Goal: Task Accomplishment & Management: Manage account settings

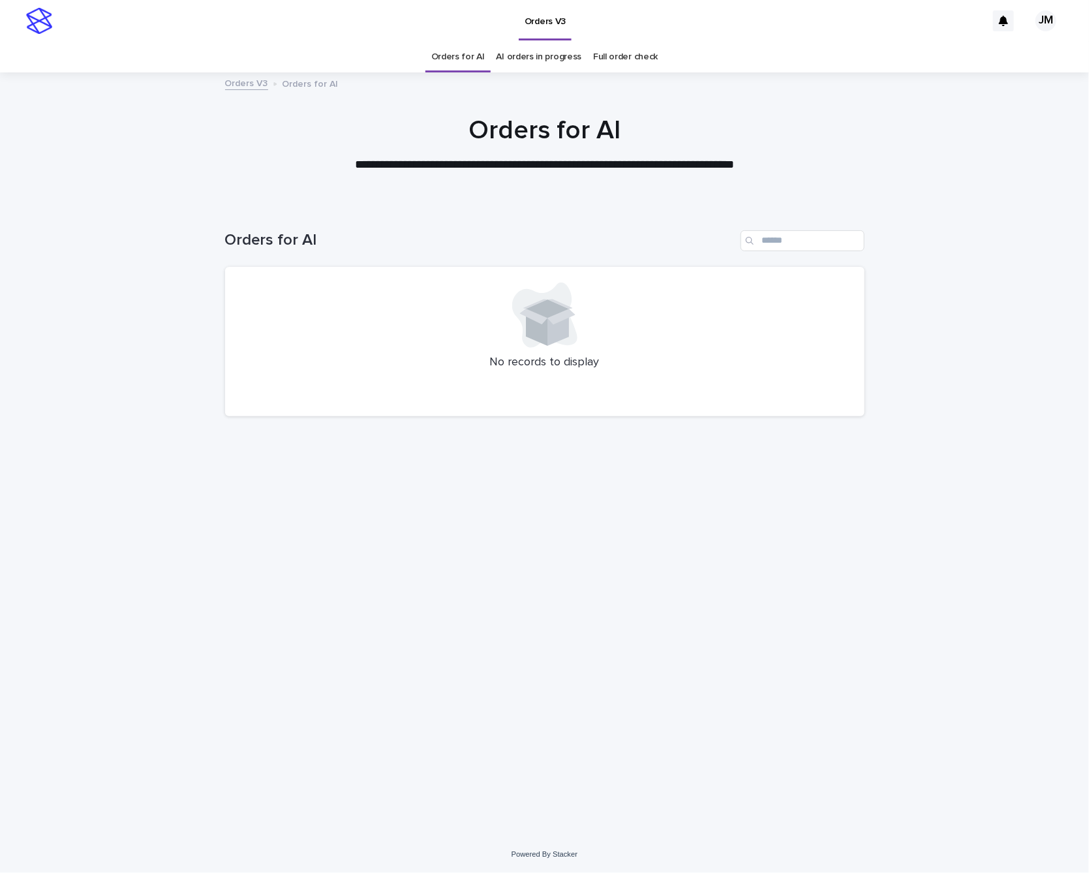
click at [540, 65] on link "AI orders in progress" at bounding box center [539, 57] width 85 height 31
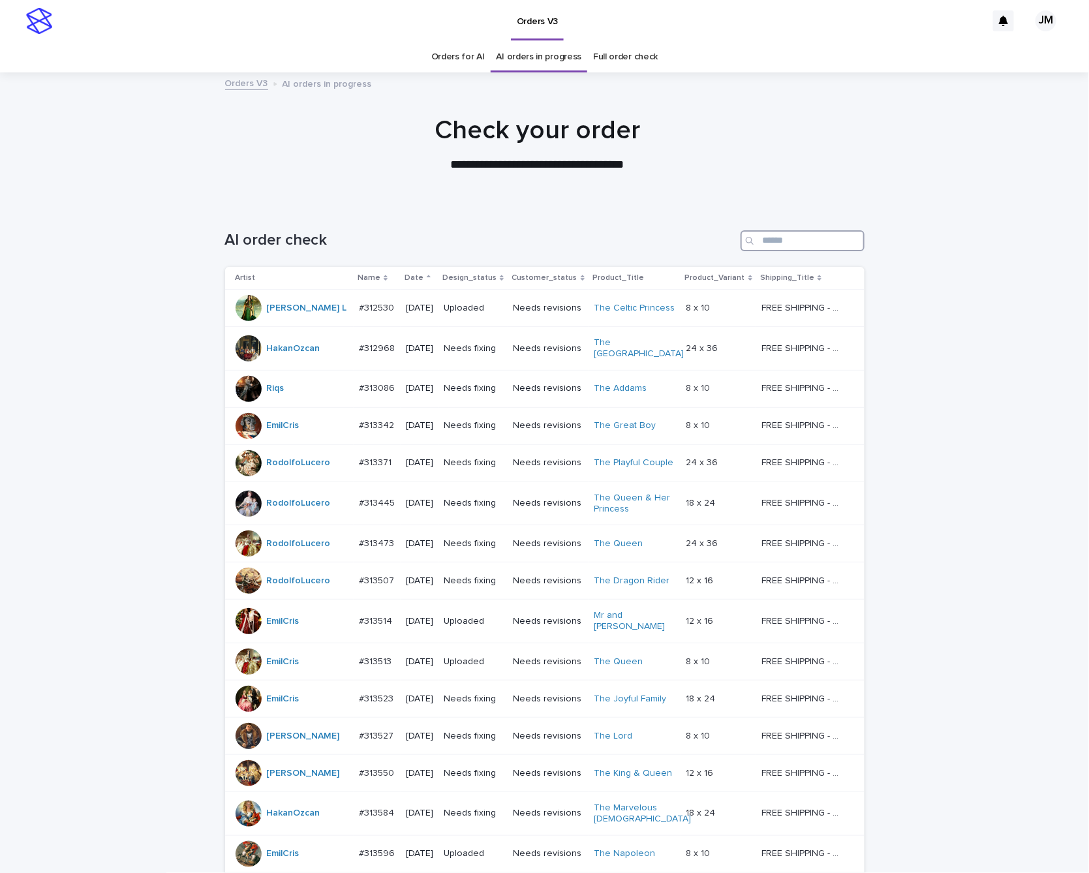
click at [805, 237] on input "Search" at bounding box center [803, 240] width 124 height 21
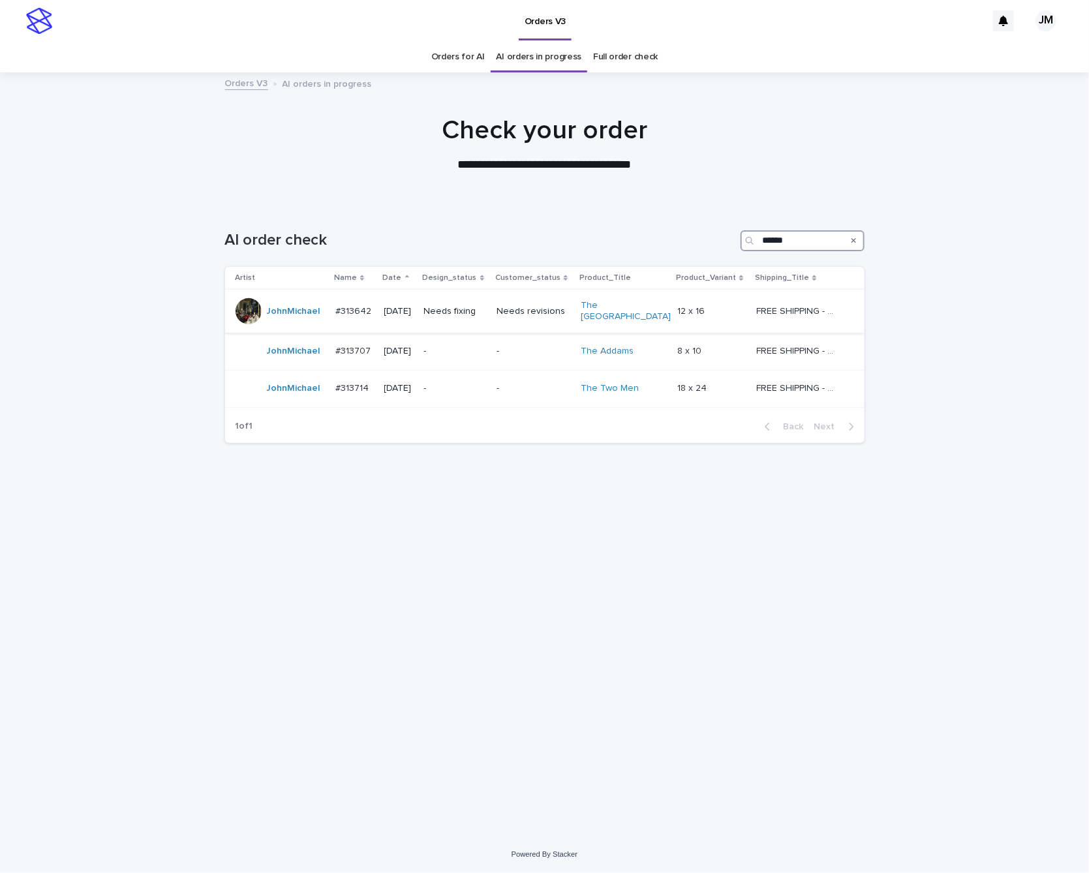
type input "******"
click at [461, 313] on p "Needs fixing" at bounding box center [455, 311] width 63 height 11
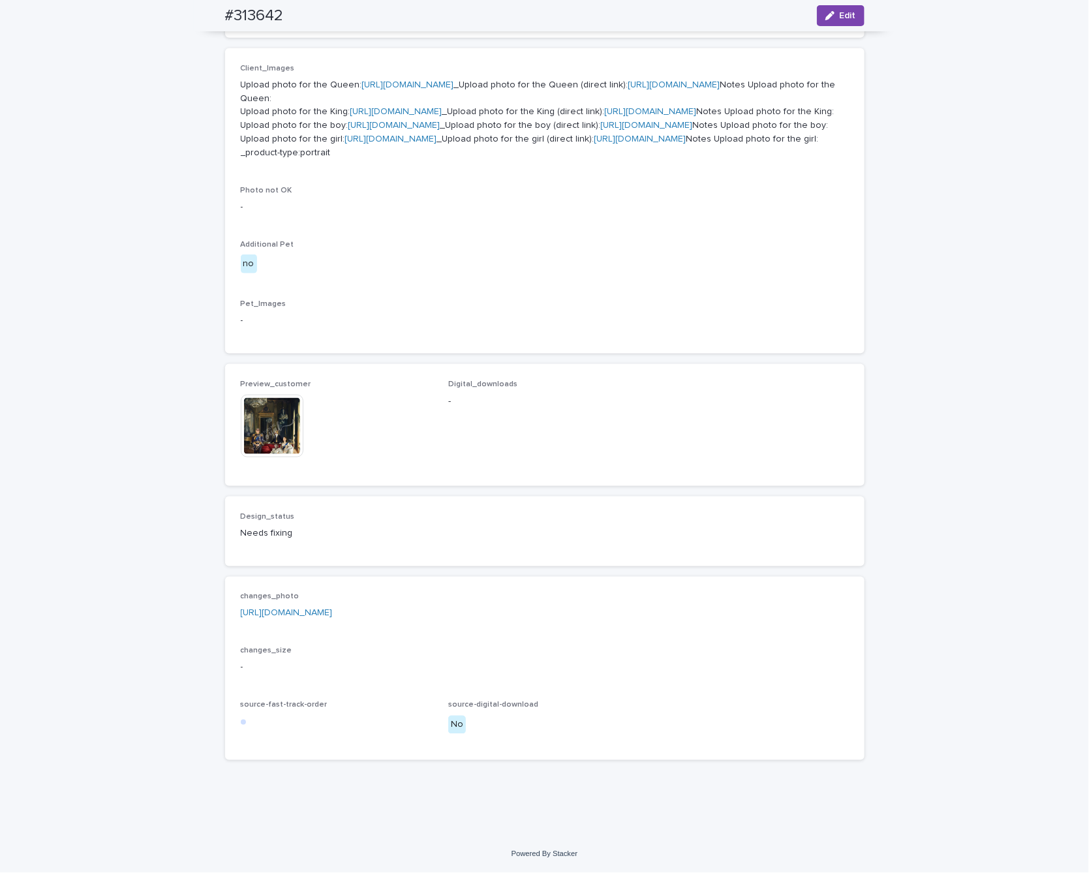
scroll to position [811, 0]
click at [333, 609] on link "[URL][DOMAIN_NAME]" at bounding box center [287, 613] width 92 height 9
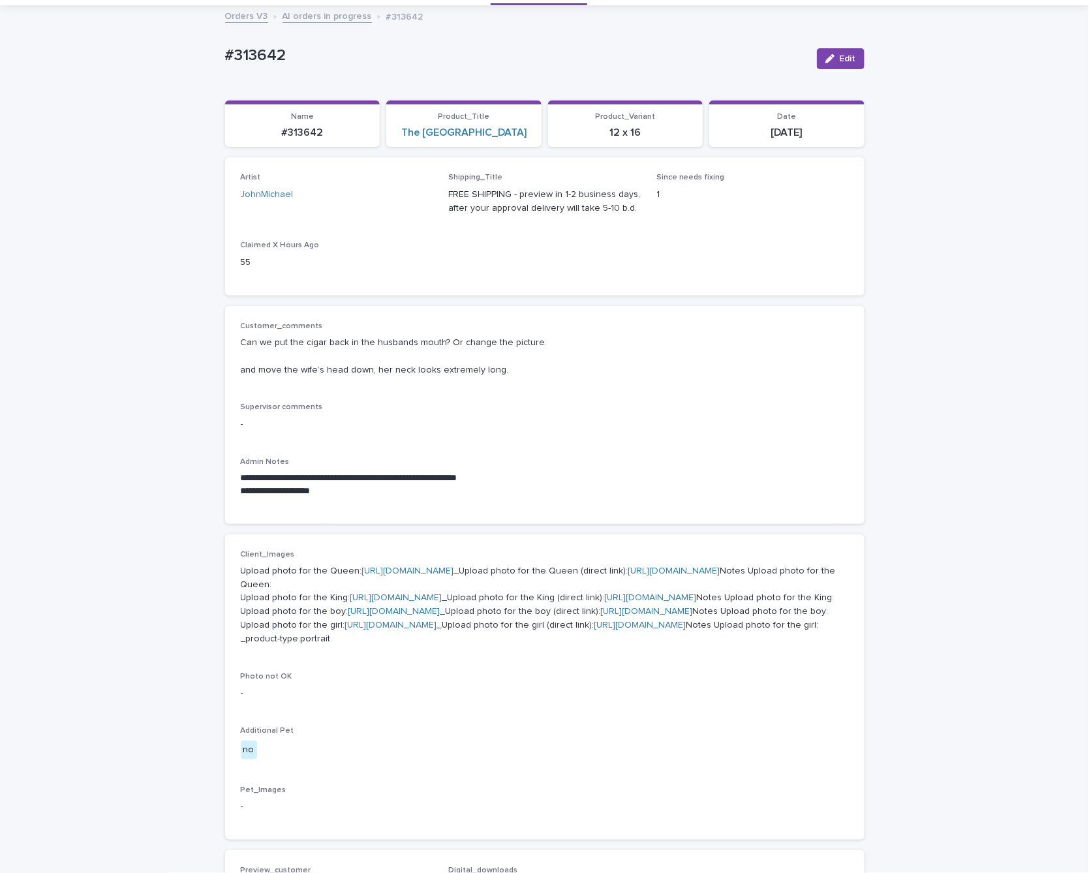
scroll to position [0, 0]
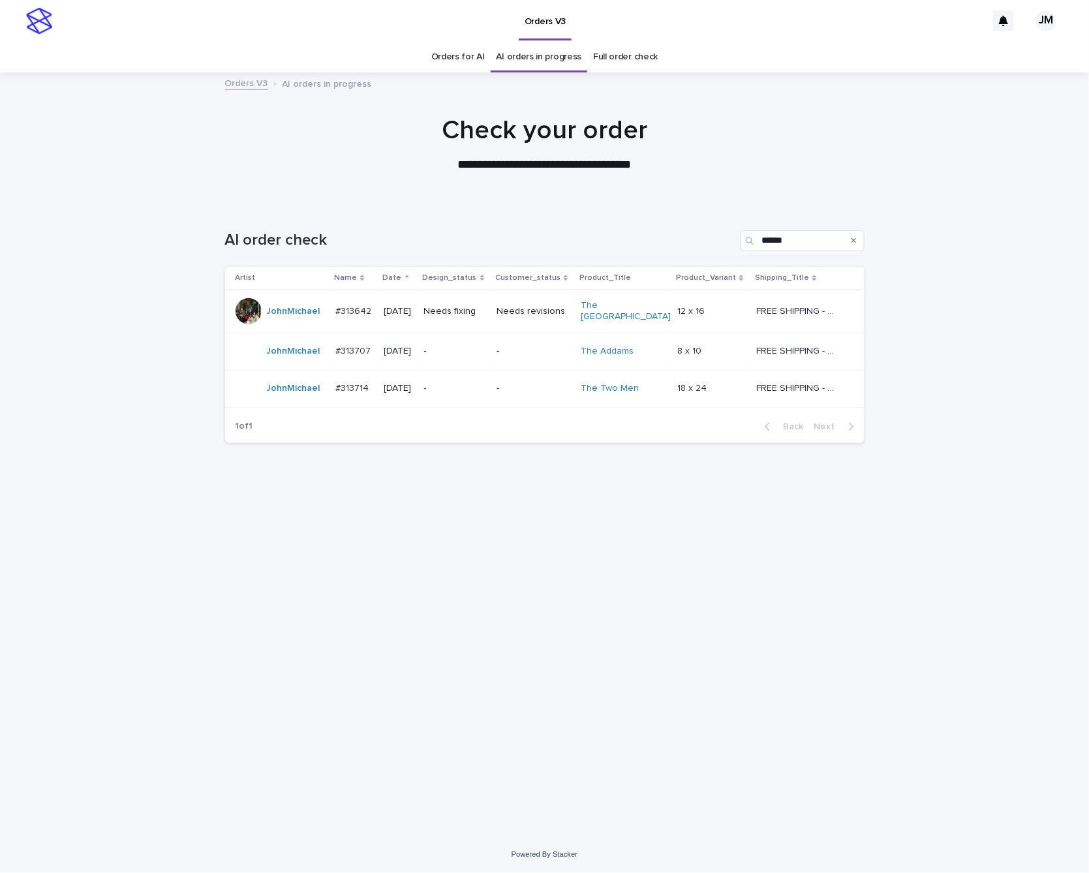
click at [470, 384] on p "-" at bounding box center [455, 388] width 63 height 11
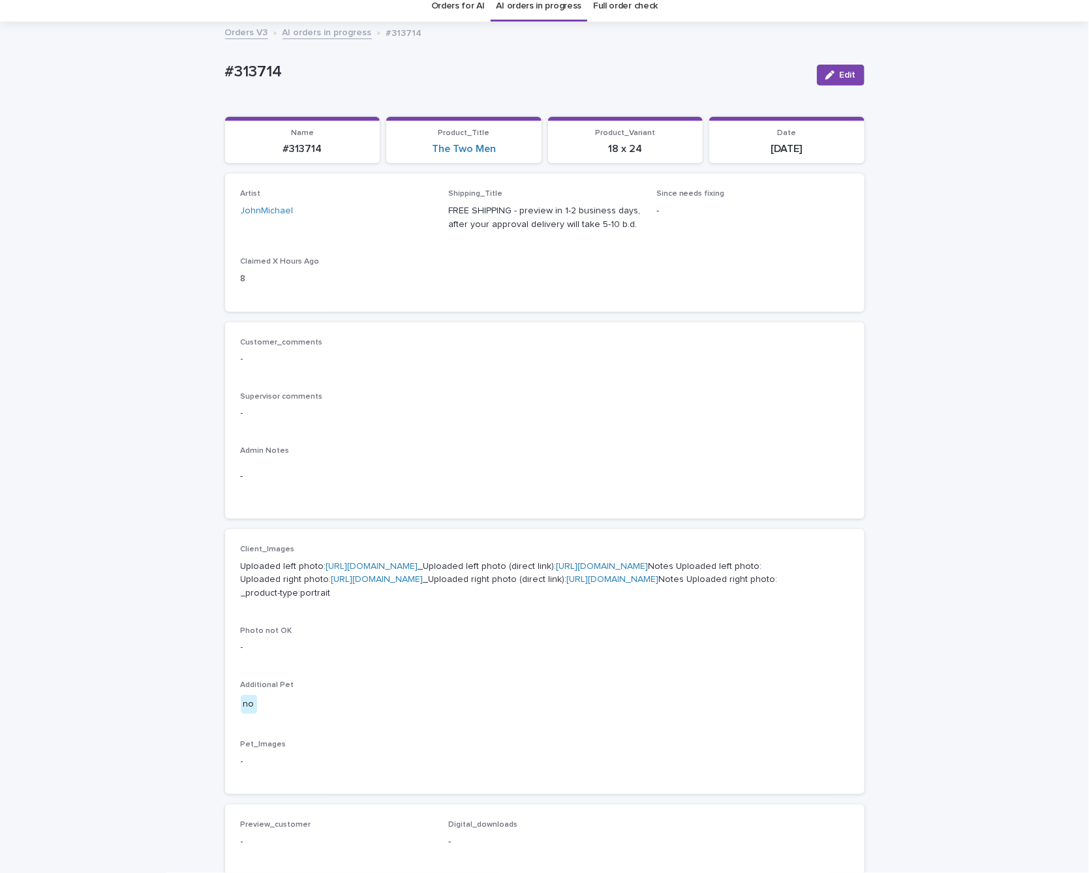
scroll to position [16, 0]
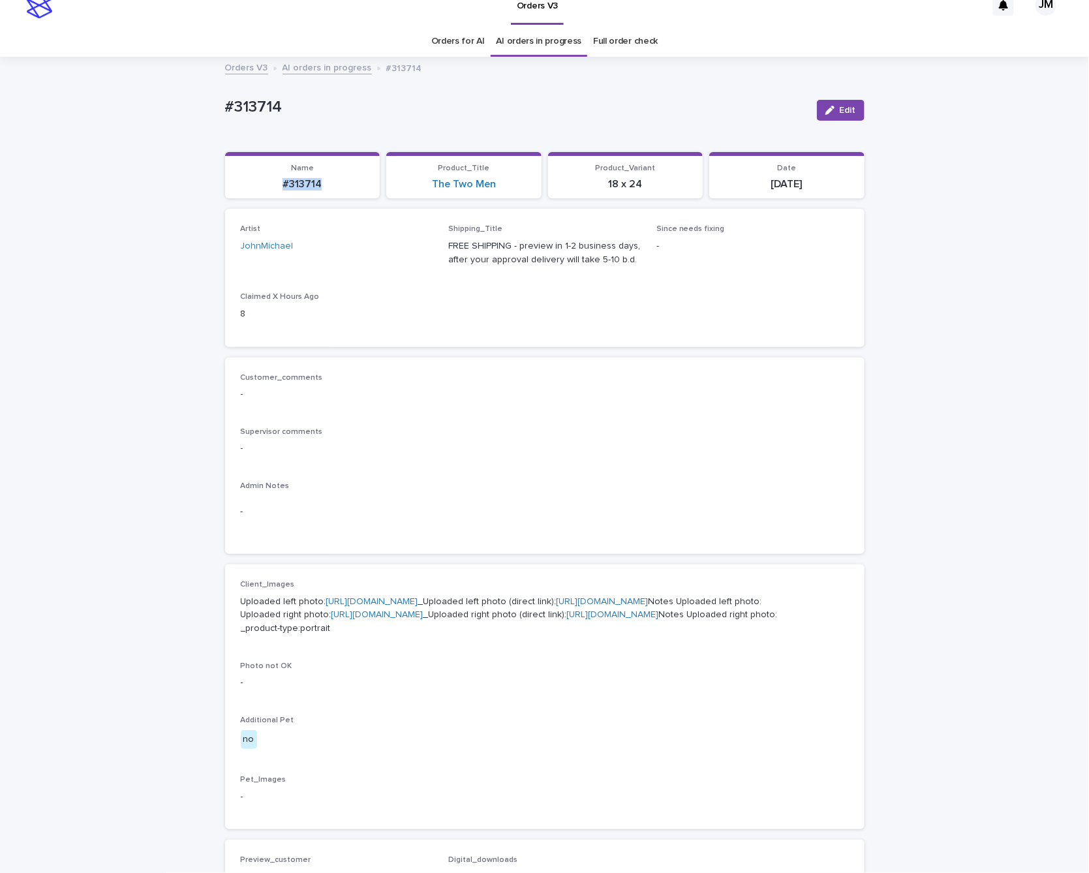
drag, startPoint x: 286, startPoint y: 188, endPoint x: 311, endPoint y: 185, distance: 25.0
click at [330, 194] on section "Name #313714" at bounding box center [302, 175] width 155 height 47
copy p "#313714"
click at [649, 606] on link "[URL][DOMAIN_NAME]" at bounding box center [603, 601] width 92 height 9
click at [987, 93] on div "Loading... Saving… Loading... Saving… #313714 Edit #313714 Edit Sorry, there wa…" at bounding box center [544, 659] width 1089 height 1203
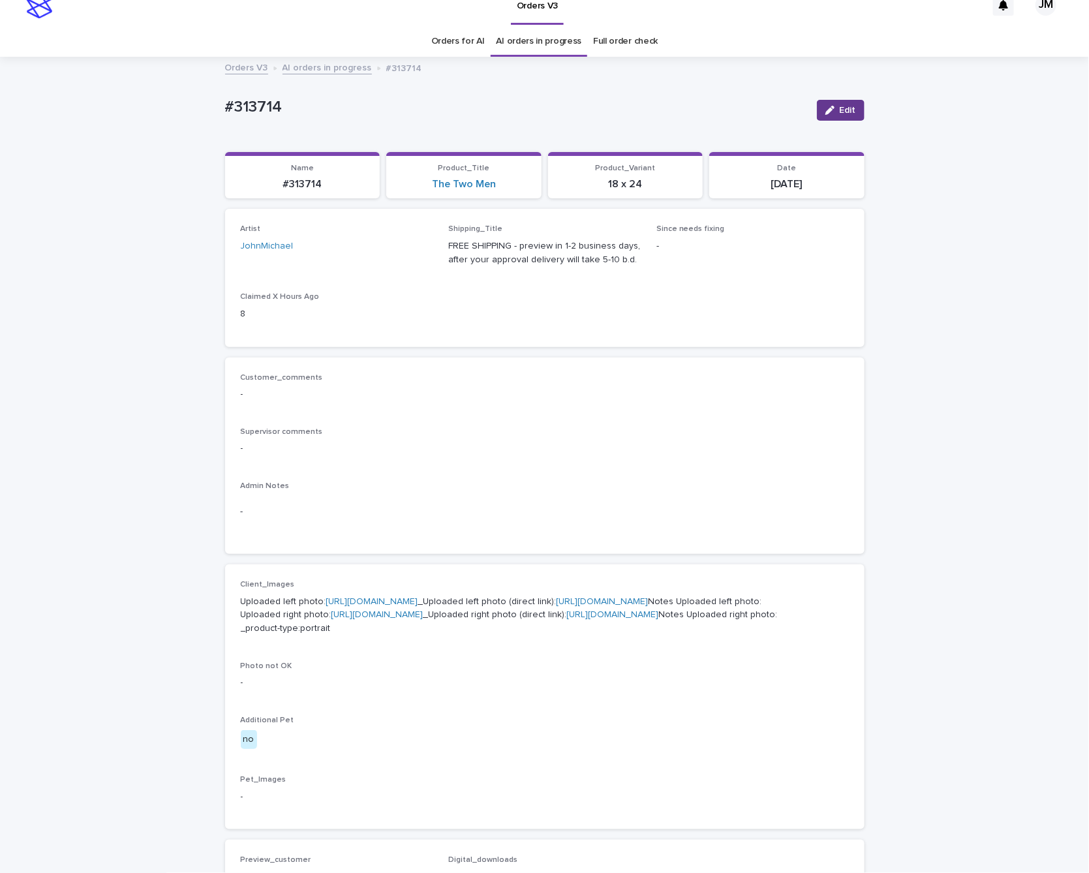
click at [846, 104] on button "Edit" at bounding box center [841, 110] width 48 height 21
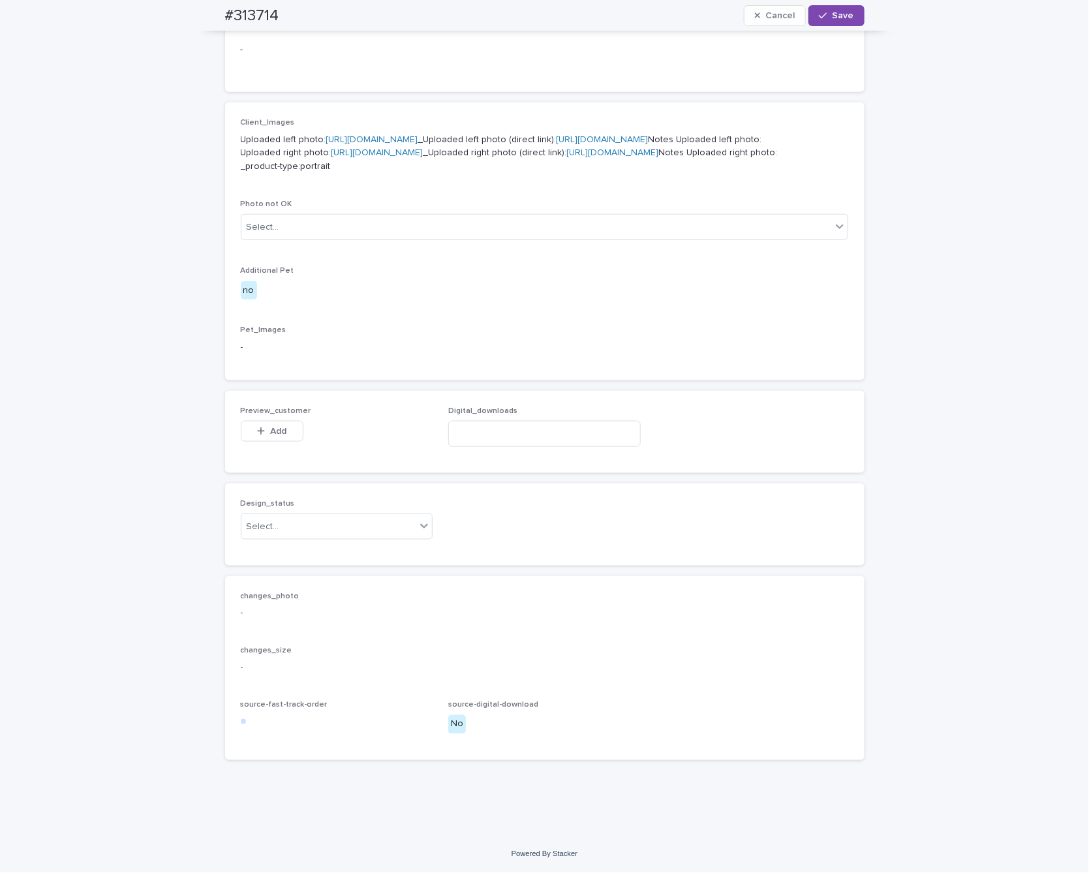
scroll to position [641, 0]
click at [301, 531] on div "Select..." at bounding box center [328, 527] width 175 height 22
click at [300, 553] on div "Uploaded" at bounding box center [329, 552] width 191 height 23
click at [257, 431] on icon "button" at bounding box center [261, 431] width 8 height 9
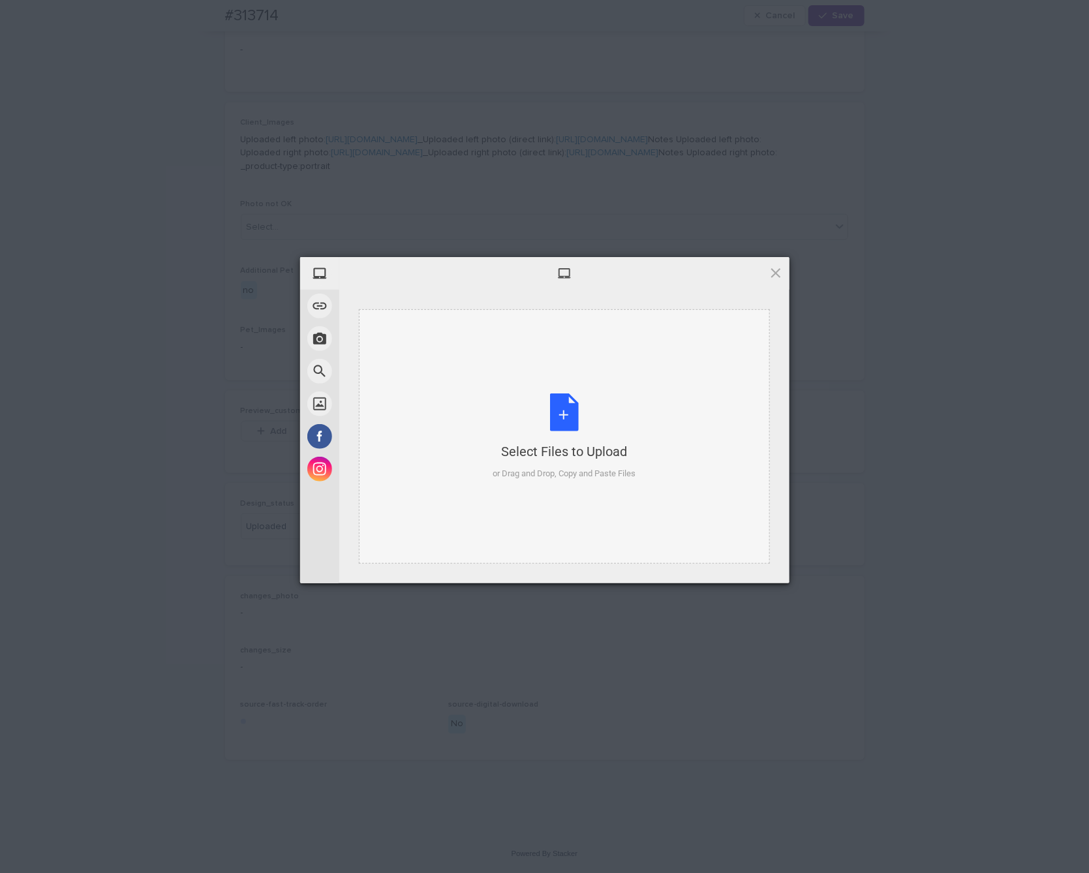
click at [521, 390] on div "Select Files to Upload or Drag and Drop, Copy and Paste Files" at bounding box center [564, 436] width 411 height 254
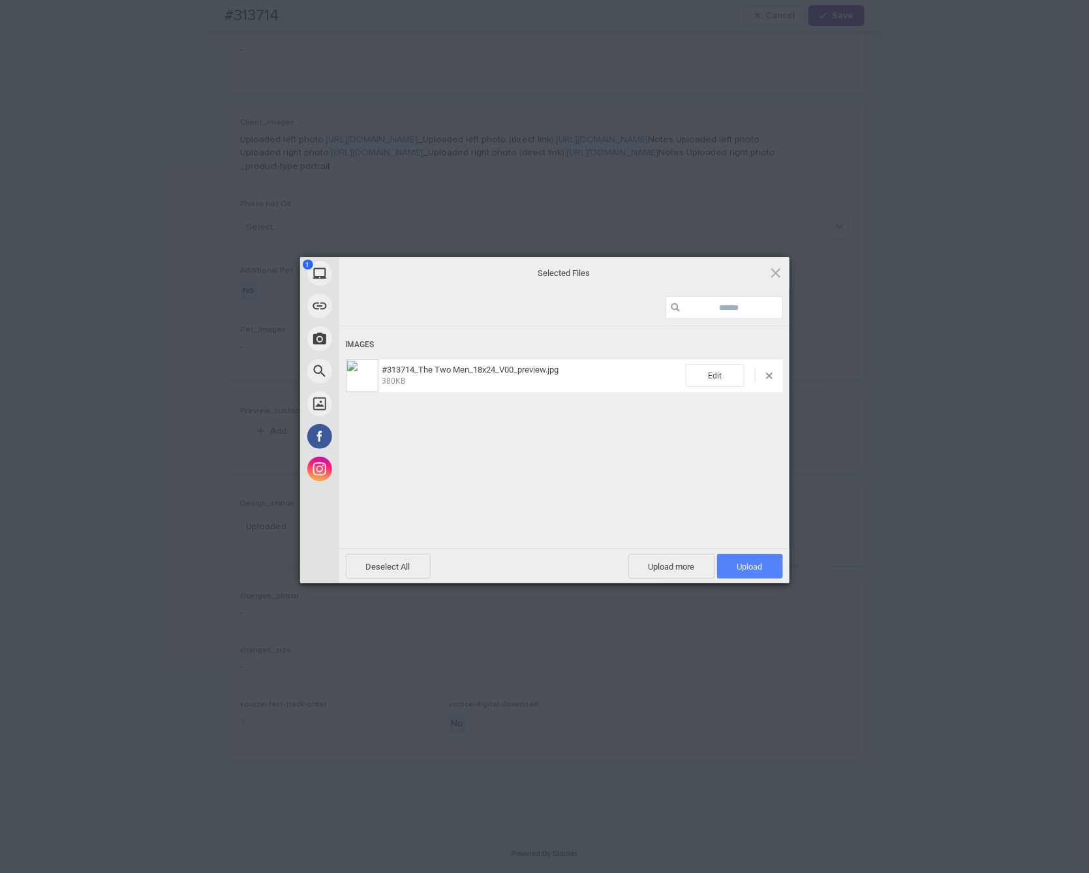
click at [768, 562] on span "Upload 1" at bounding box center [750, 566] width 66 height 25
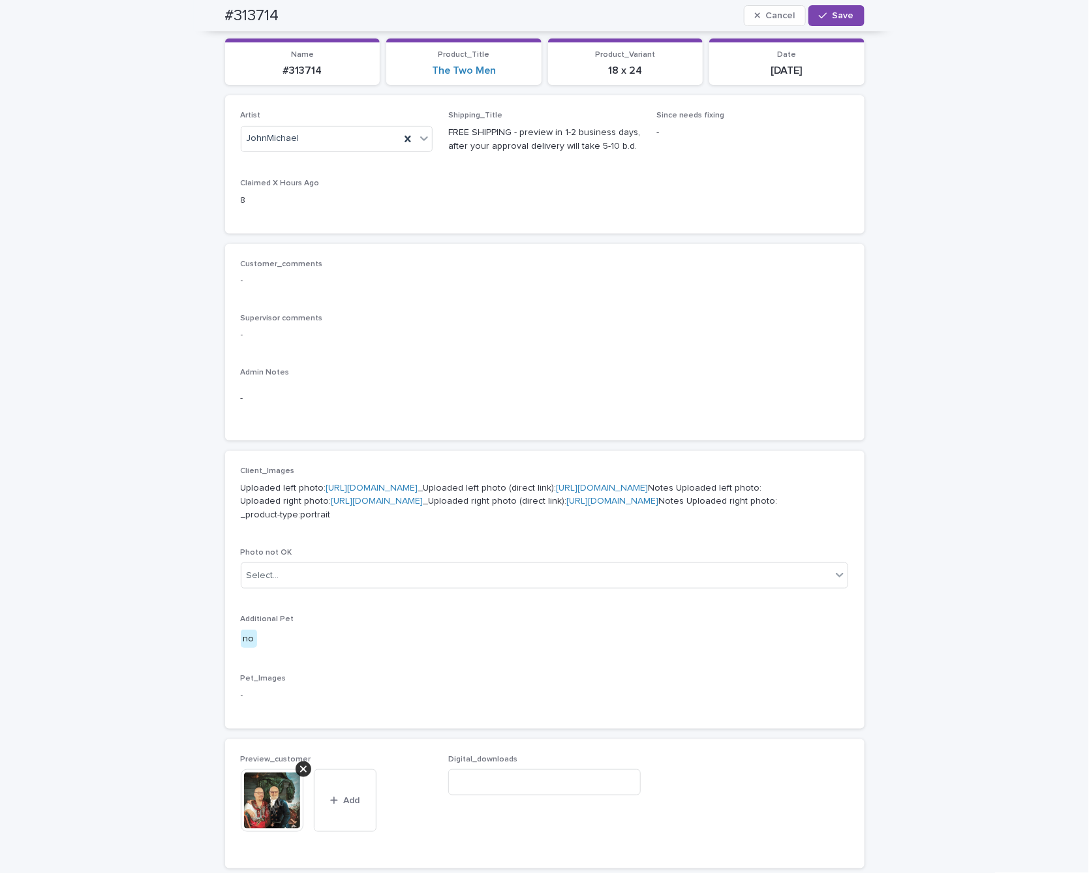
scroll to position [0, 0]
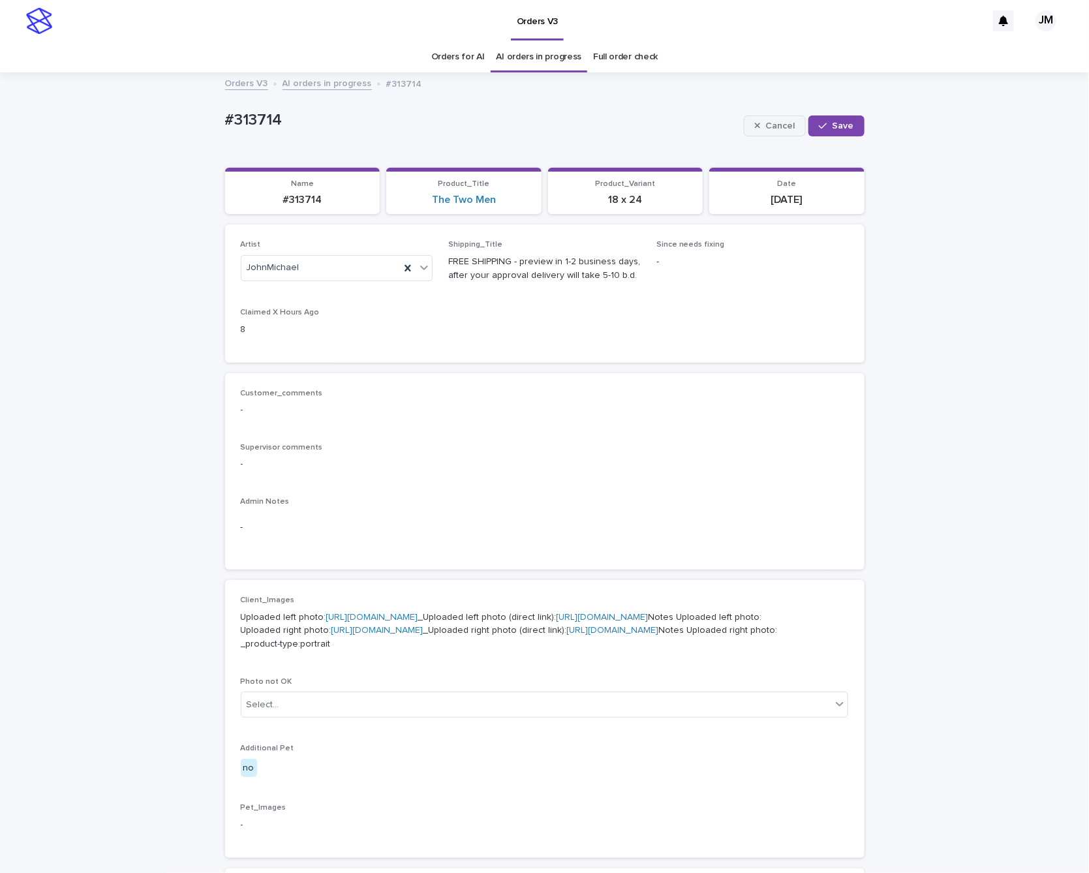
click at [833, 124] on span "Save" at bounding box center [844, 125] width 22 height 9
drag, startPoint x: 185, startPoint y: 115, endPoint x: 286, endPoint y: 120, distance: 101.2
click at [286, 120] on div "Loading... Saving… Loading... Saving… #313714 Edit #313714 Edit Sorry, there wa…" at bounding box center [544, 701] width 1089 height 1254
copy p "#313714"
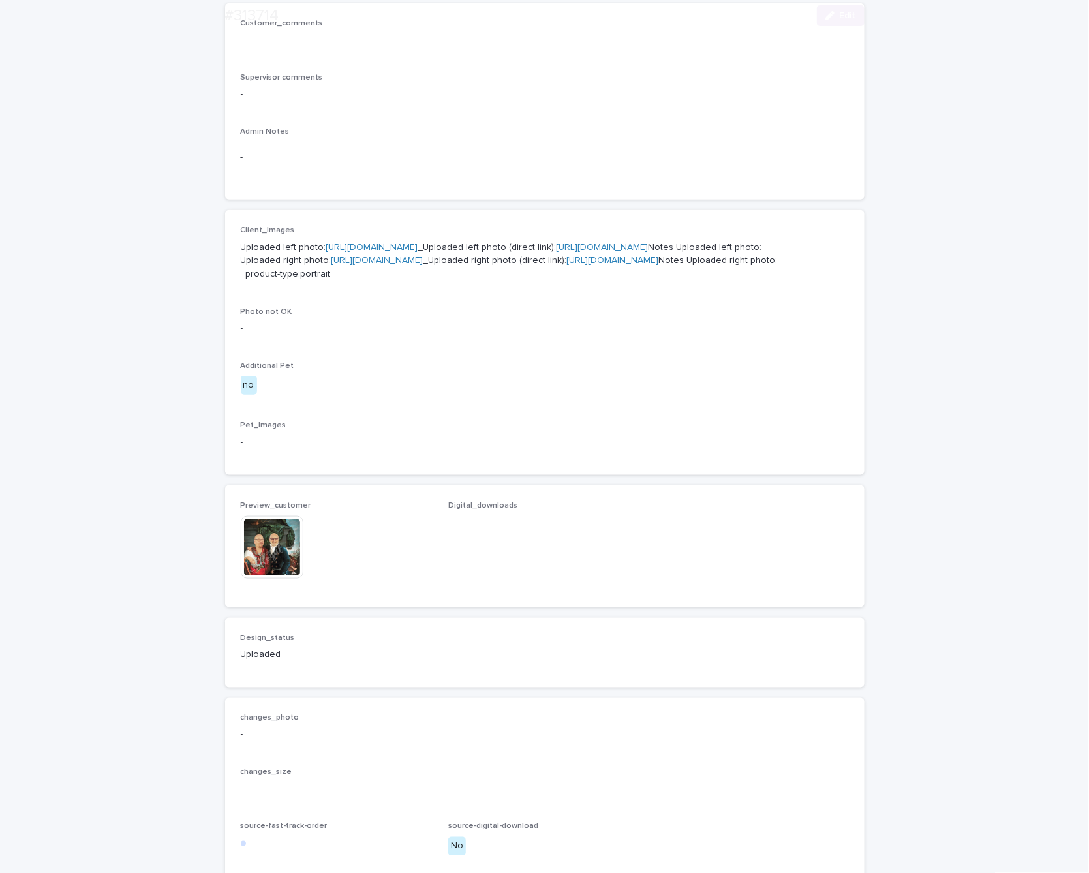
scroll to position [587, 0]
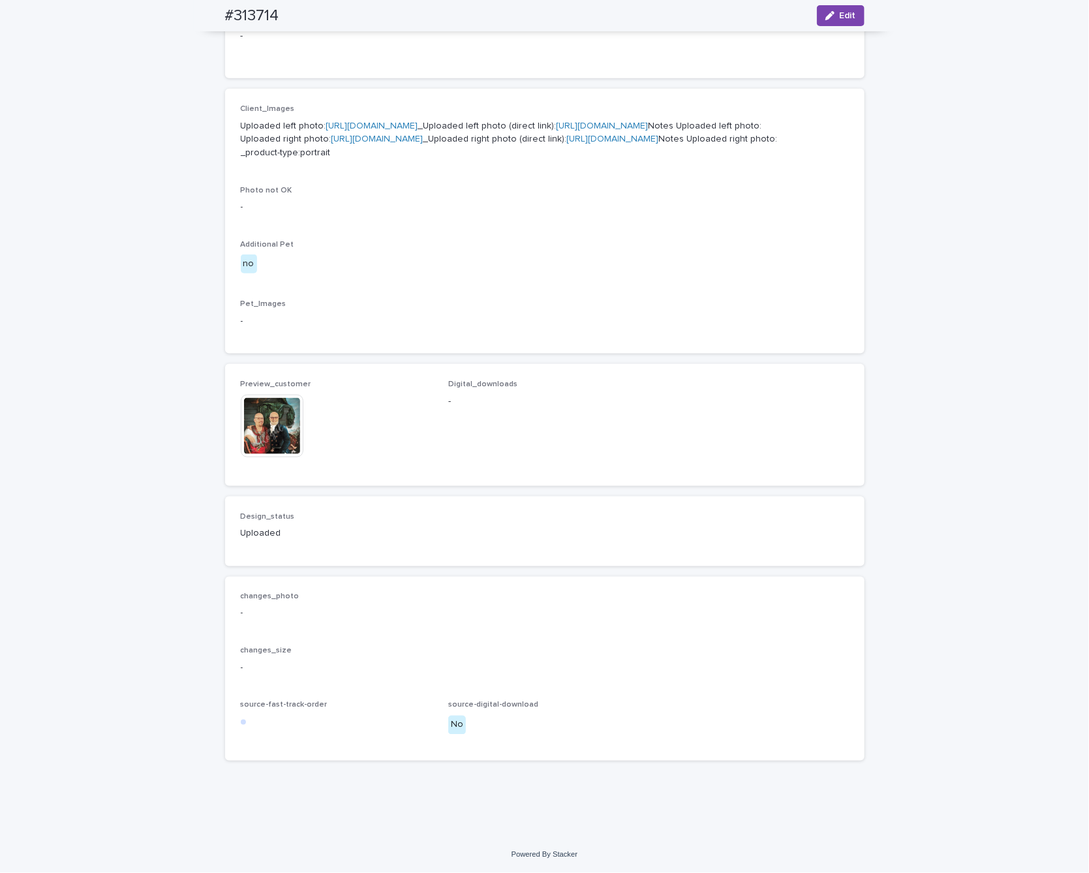
click at [262, 457] on img at bounding box center [272, 426] width 63 height 63
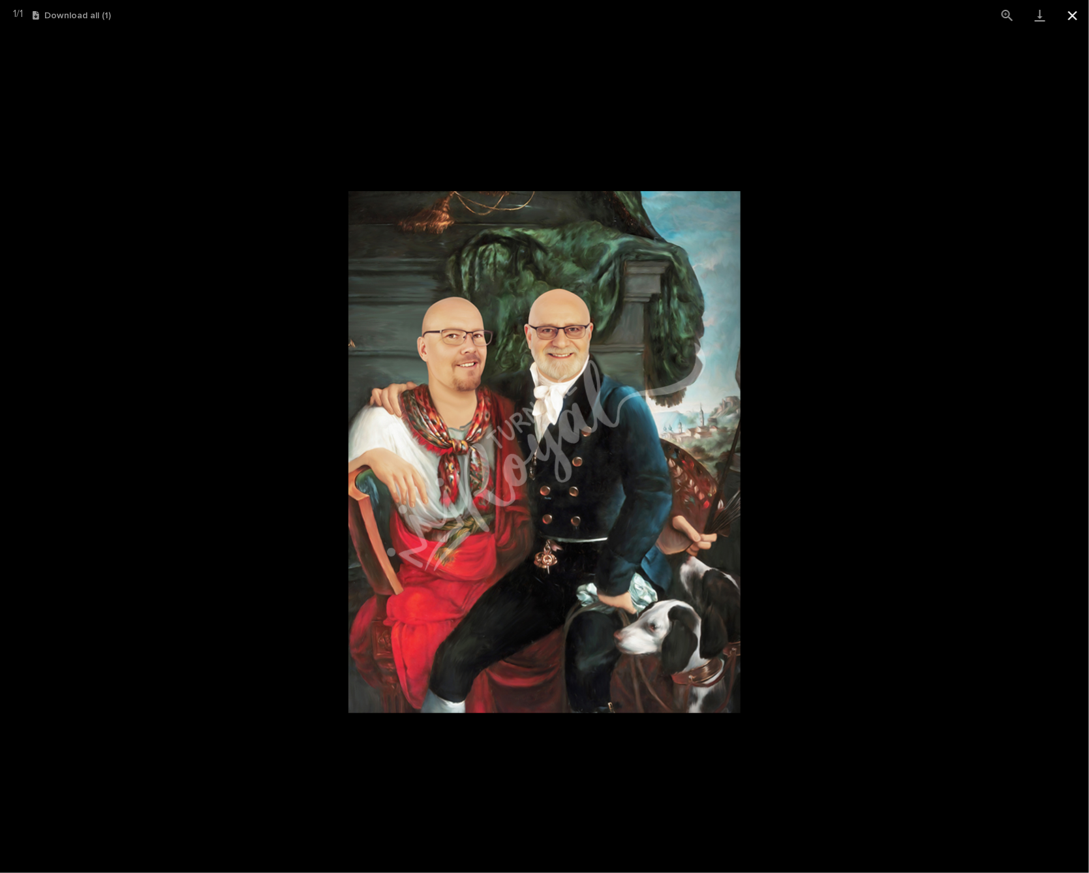
click at [1079, 16] on button "Close gallery" at bounding box center [1072, 15] width 33 height 31
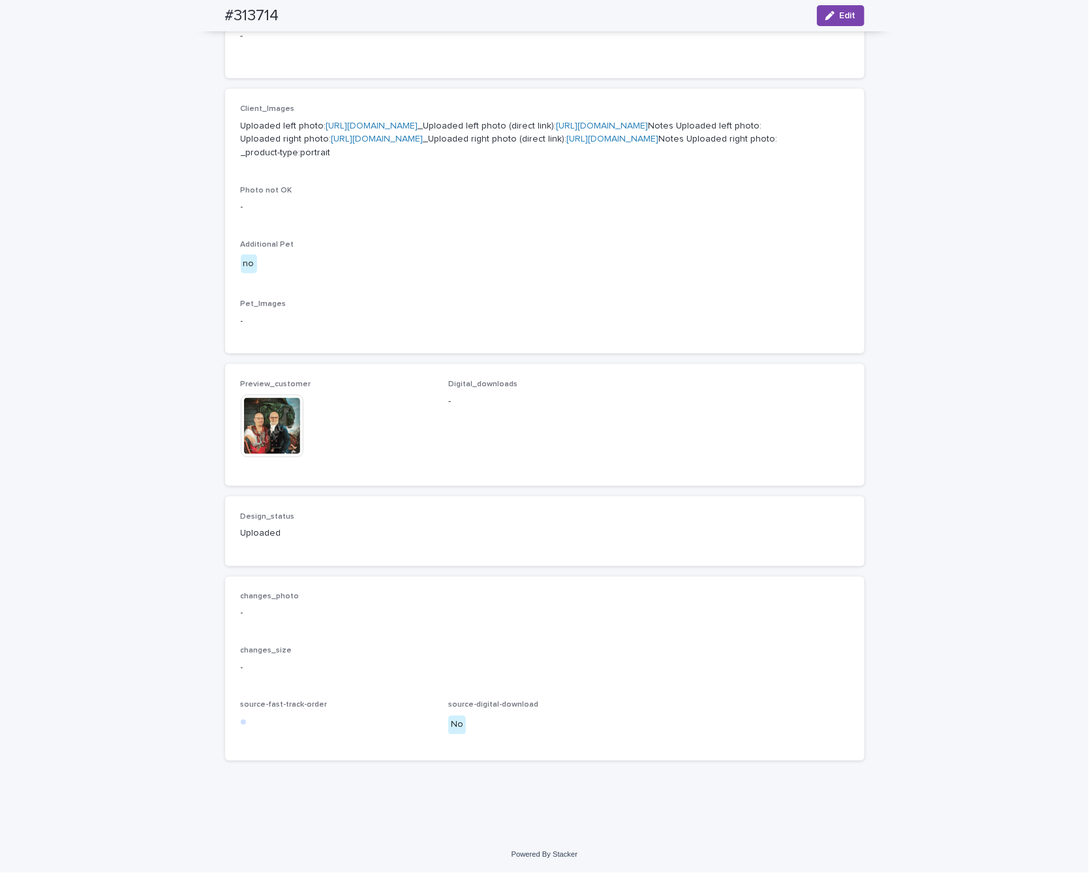
click at [256, 457] on img at bounding box center [272, 426] width 63 height 63
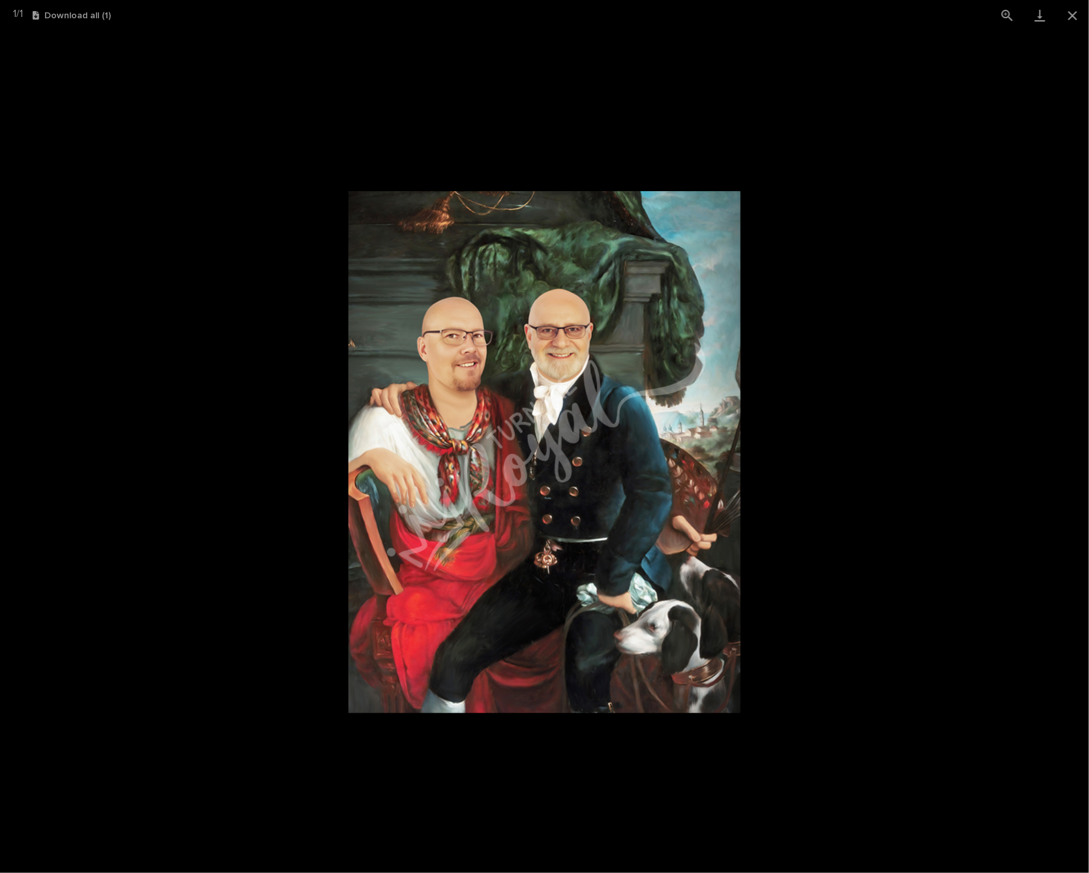
drag, startPoint x: 1071, startPoint y: 14, endPoint x: 208, endPoint y: 90, distance: 866.6
click at [1067, 18] on button "Close gallery" at bounding box center [1072, 15] width 33 height 31
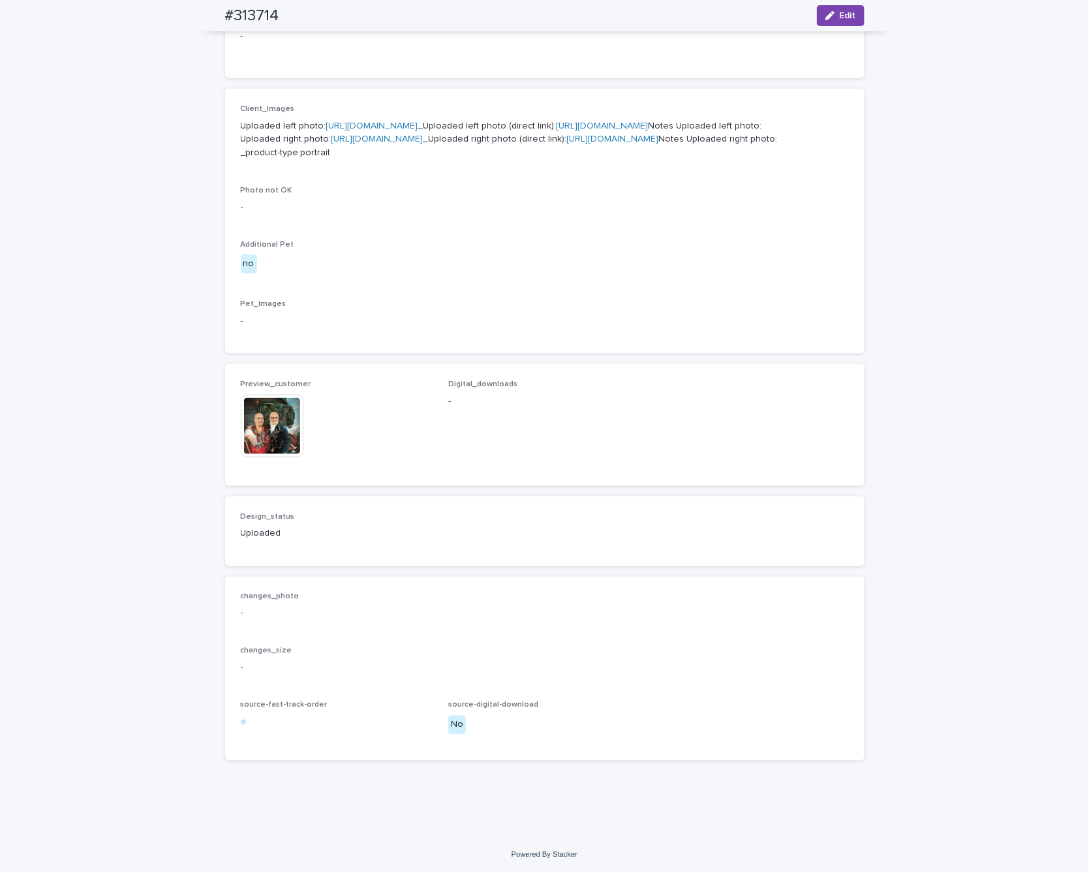
click at [557, 121] on link "[URL][DOMAIN_NAME]" at bounding box center [603, 125] width 92 height 9
click at [255, 423] on img at bounding box center [272, 426] width 63 height 63
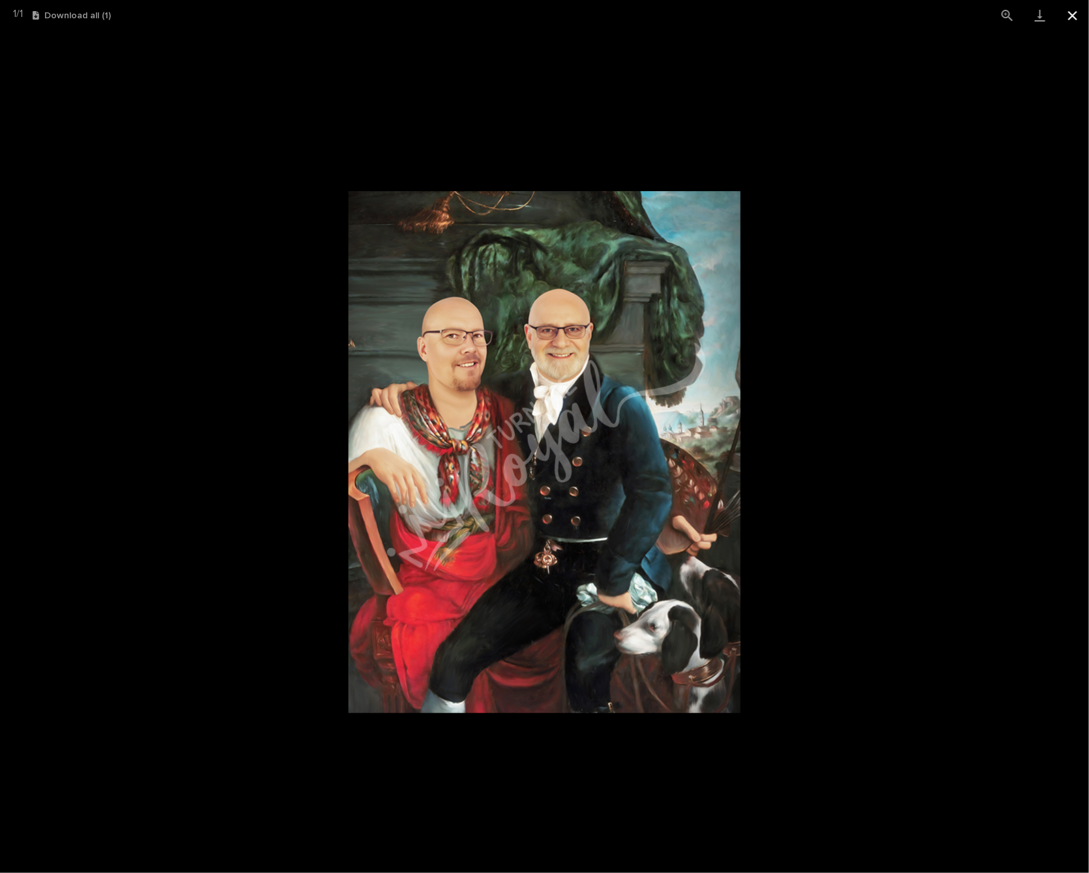
click at [1077, 18] on button "Close gallery" at bounding box center [1072, 15] width 33 height 31
